Goal: Task Accomplishment & Management: Manage account settings

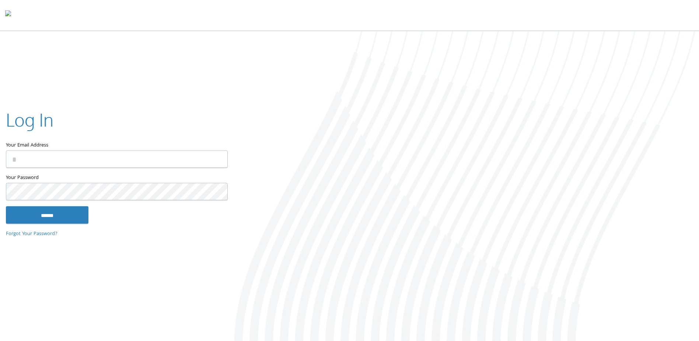
click at [128, 161] on input "Your Email Address" at bounding box center [117, 158] width 222 height 17
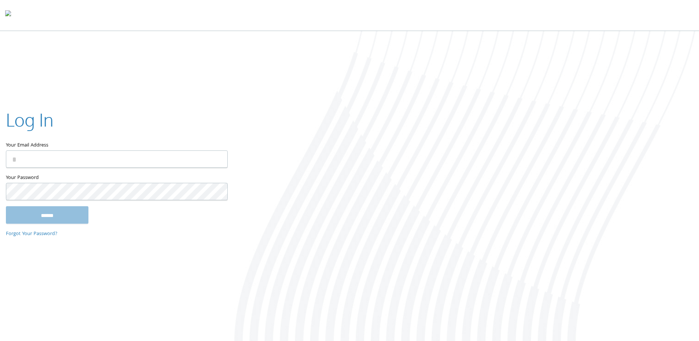
type input "**********"
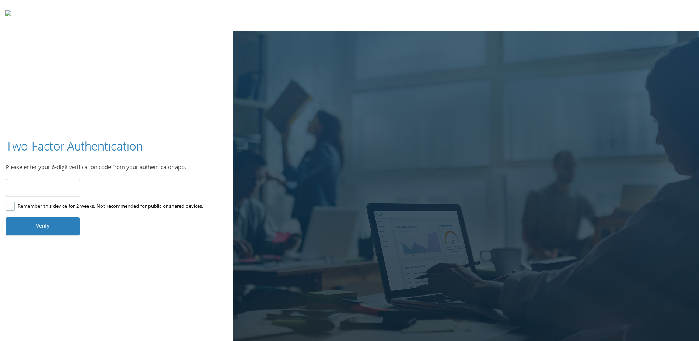
click at [45, 186] on input "number" at bounding box center [43, 187] width 74 height 17
type input "******"
